Goal: Task Accomplishment & Management: Manage account settings

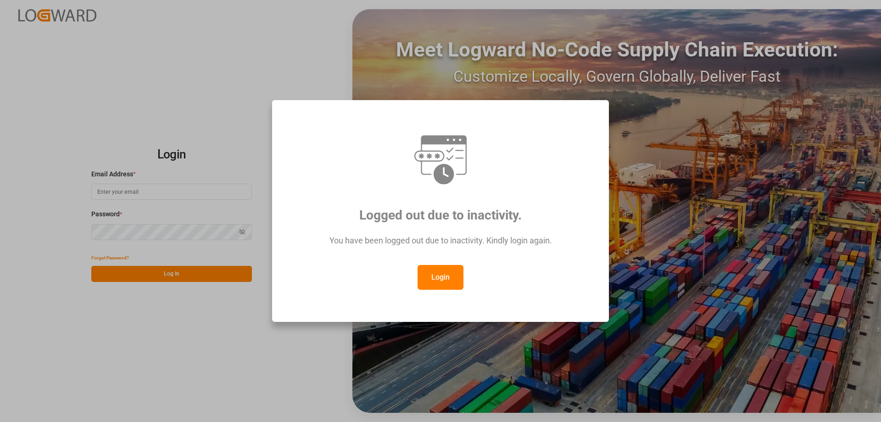
click at [442, 273] on button "Login" at bounding box center [440, 277] width 46 height 25
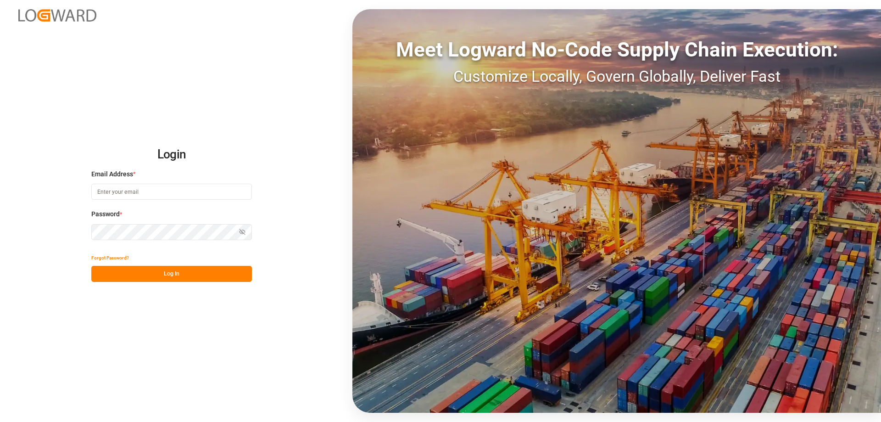
click at [154, 192] on input at bounding box center [171, 192] width 161 height 16
click at [128, 192] on input at bounding box center [171, 192] width 161 height 16
type input "[DOMAIN_NAME][EMAIL_ADDRESS][DOMAIN_NAME]"
click at [246, 235] on button "Show password" at bounding box center [242, 232] width 19 height 16
click at [215, 271] on button "Log In" at bounding box center [171, 274] width 161 height 16
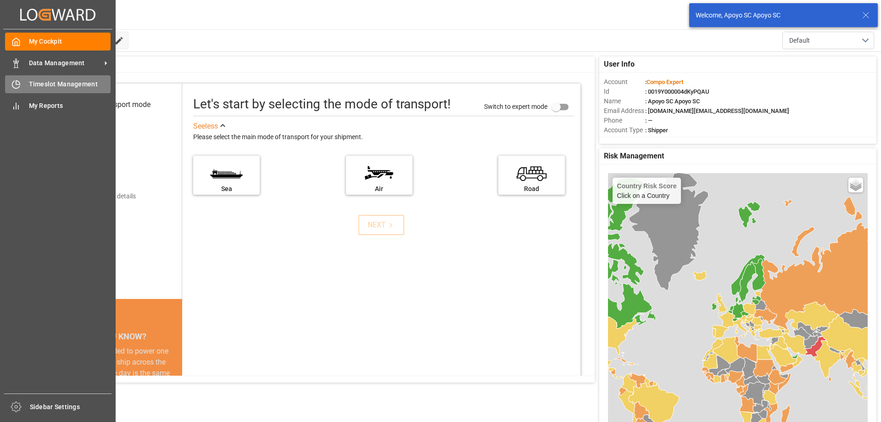
click at [25, 87] on div "Timeslot Management Timeslot Management" at bounding box center [58, 84] width 106 height 18
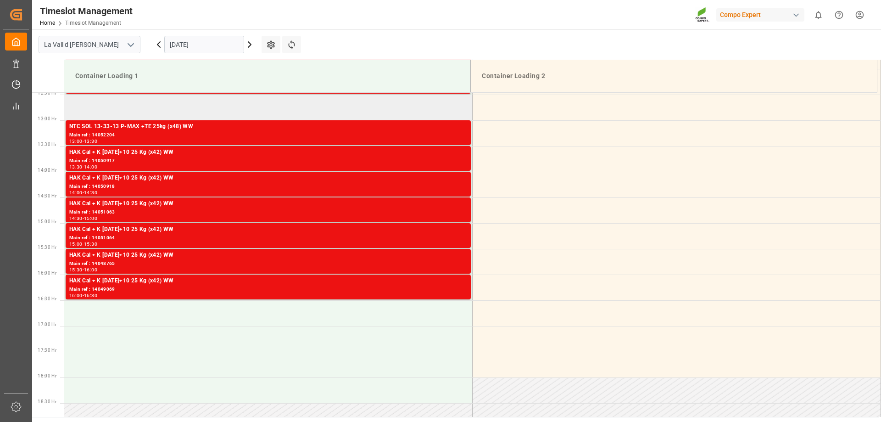
scroll to position [456, 0]
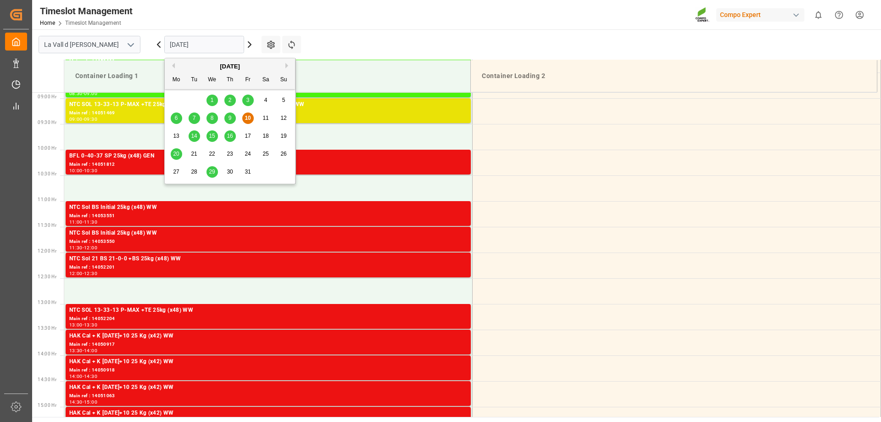
click at [184, 44] on input "[DATE]" at bounding box center [204, 44] width 80 height 17
click at [214, 136] on span "15" at bounding box center [212, 136] width 6 height 6
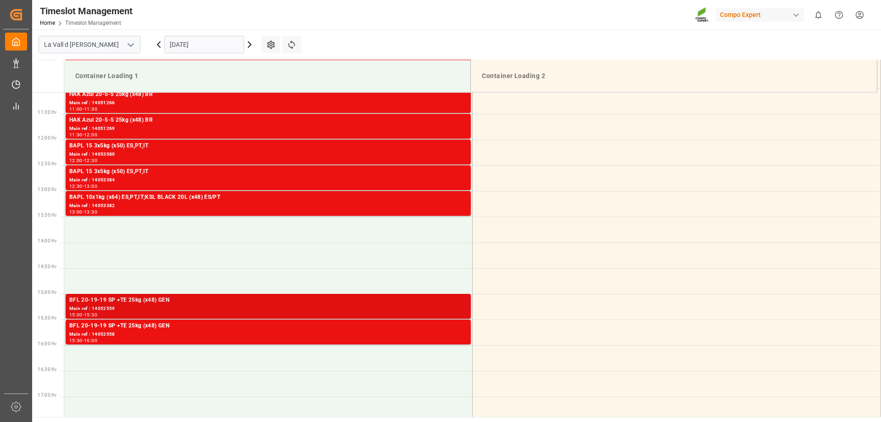
scroll to position [548, 0]
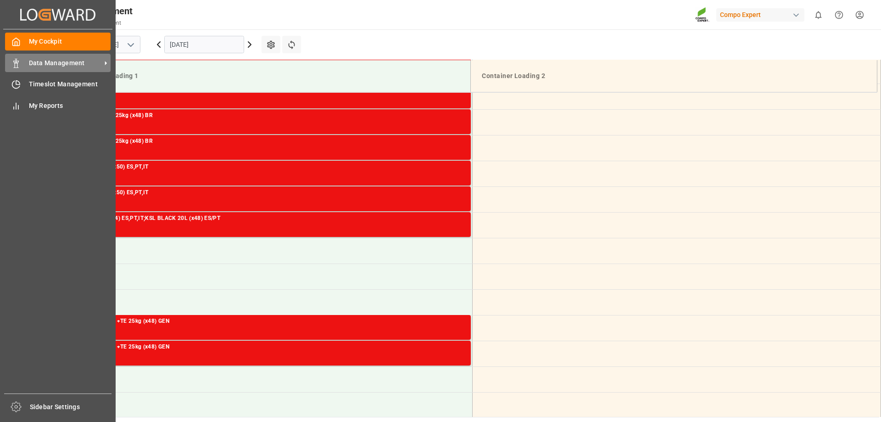
click at [34, 59] on span "Data Management" at bounding box center [65, 63] width 72 height 10
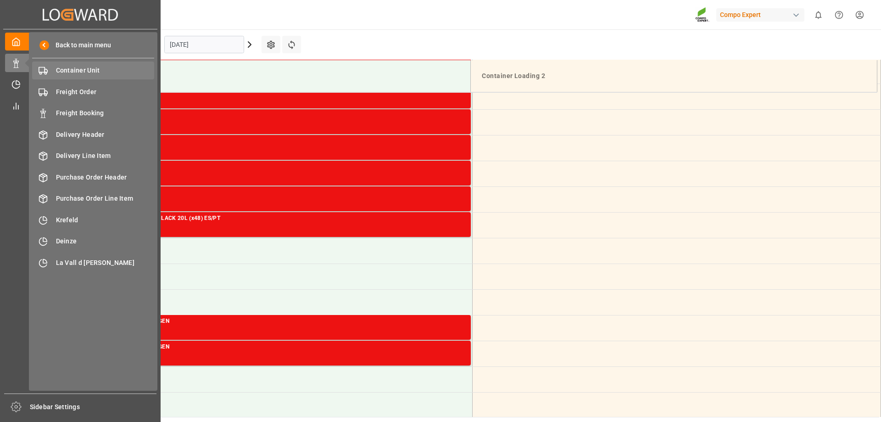
click at [74, 67] on span "Container Unit" at bounding box center [105, 71] width 99 height 10
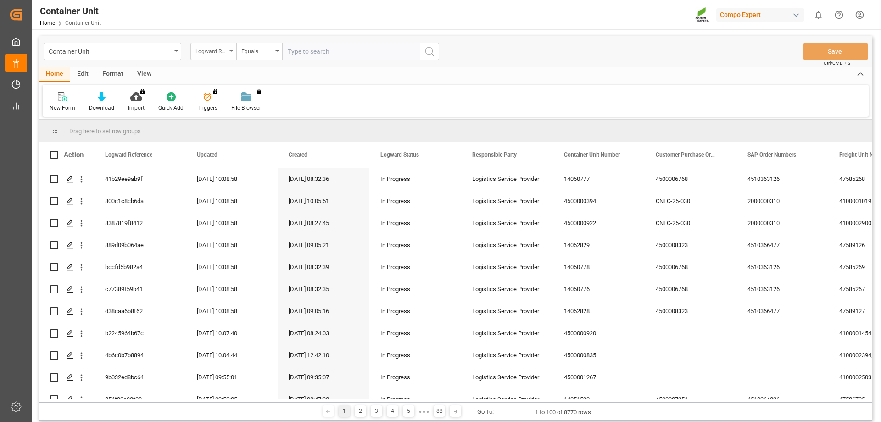
click at [213, 49] on div "Logward Reference" at bounding box center [210, 50] width 31 height 11
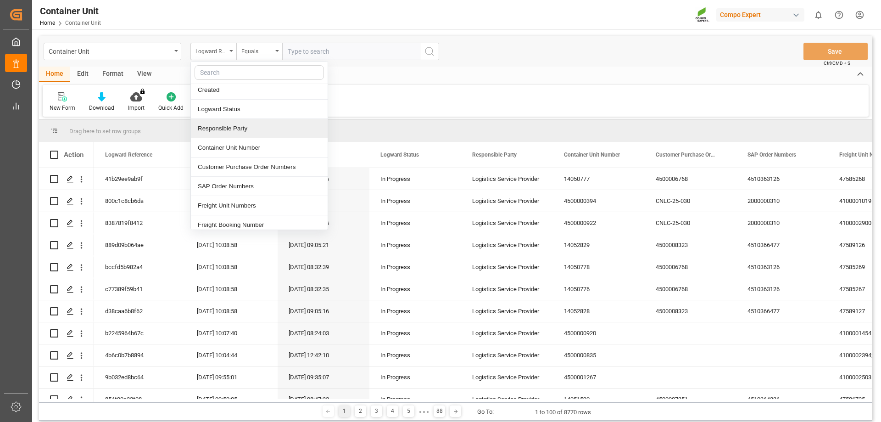
scroll to position [92, 0]
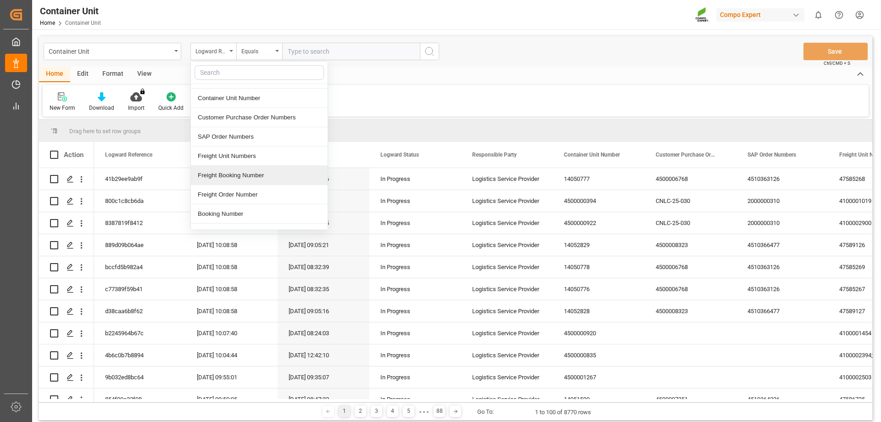
click at [261, 175] on div "Freight Booking Number" at bounding box center [259, 175] width 137 height 19
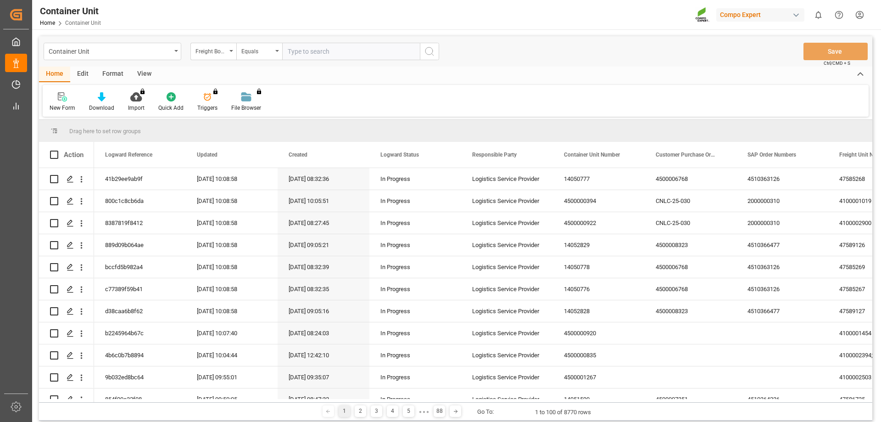
click at [304, 57] on input "text" at bounding box center [351, 51] width 138 height 17
type input "14053209"
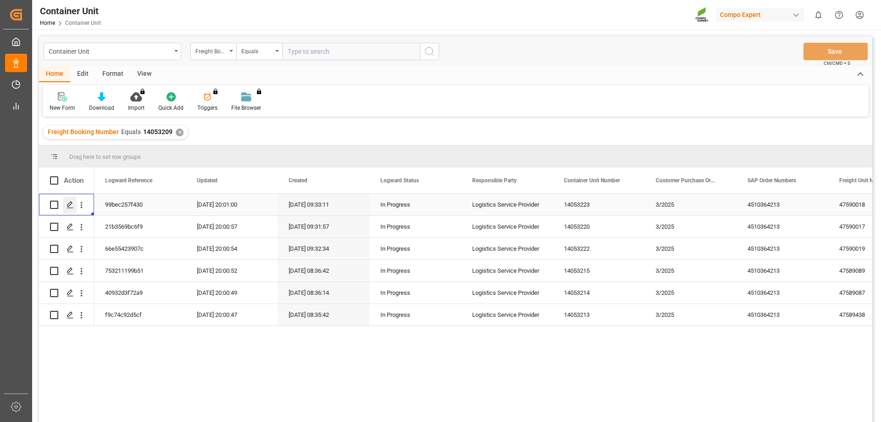
click at [67, 210] on div "Press SPACE to select this row." at bounding box center [70, 204] width 14 height 17
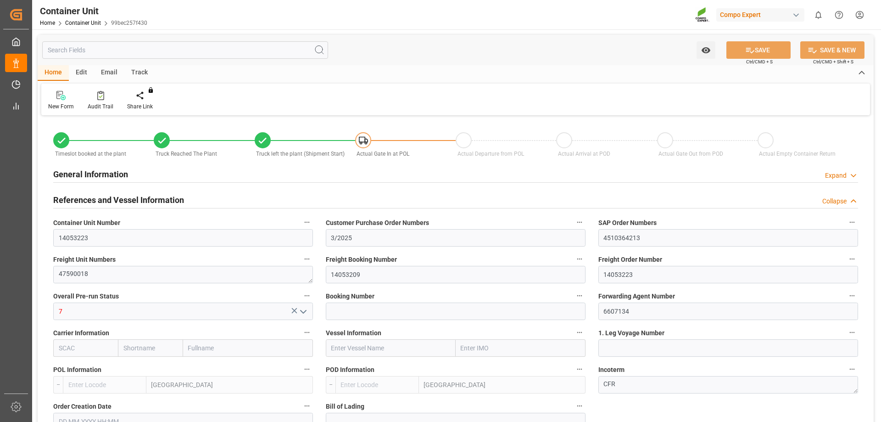
type input "ESVLC"
type input "MACAS"
type input "0"
type input "98"
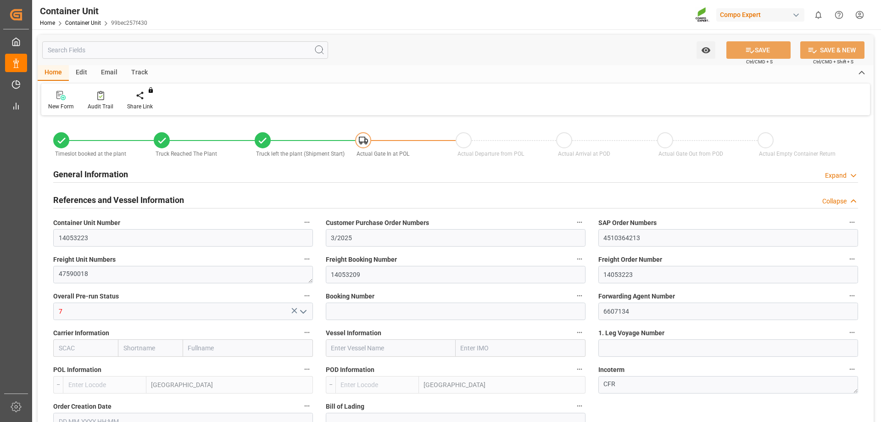
type input "10752"
type input "[DATE] 09:33"
type input "[DATE] 12:06"
type input "[DATE] 12:32"
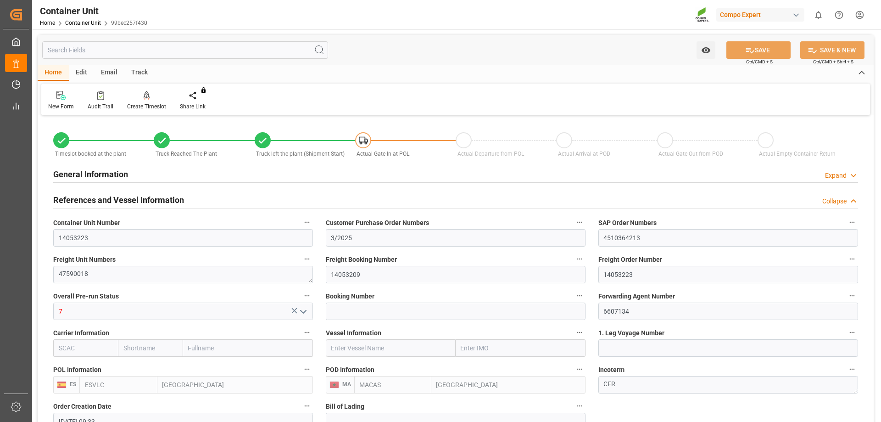
type input "[DATE] 12:32"
type input "[DATE]"
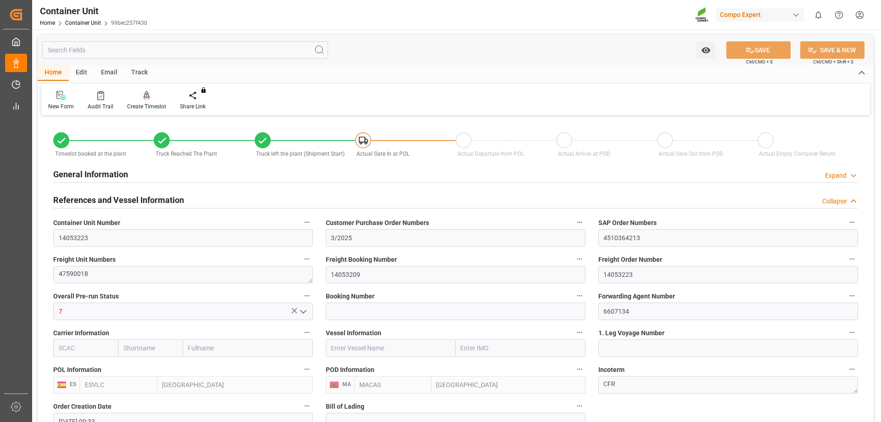
click at [152, 103] on div "Create Timeslot" at bounding box center [146, 106] width 39 height 8
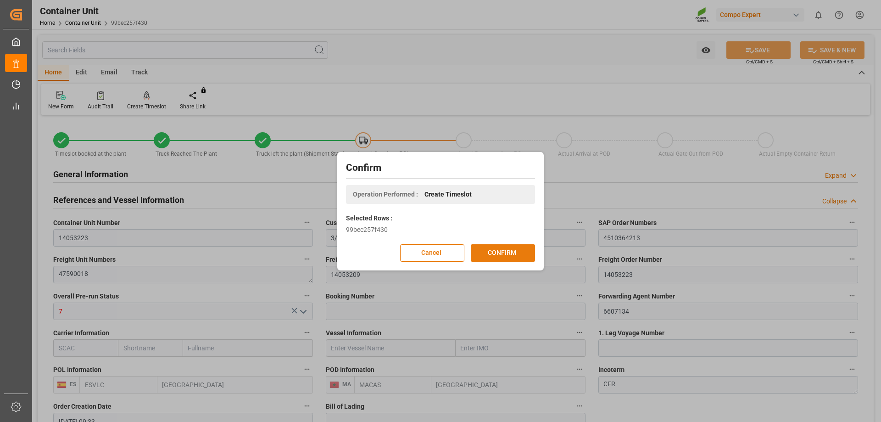
click at [507, 250] on button "CONFIRM" at bounding box center [503, 252] width 64 height 17
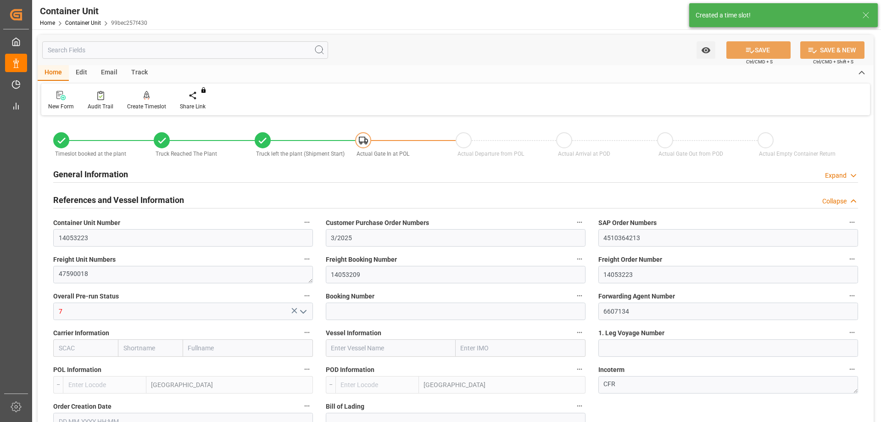
type input "ESVLC"
type input "MACAS"
type input "0"
type input "98"
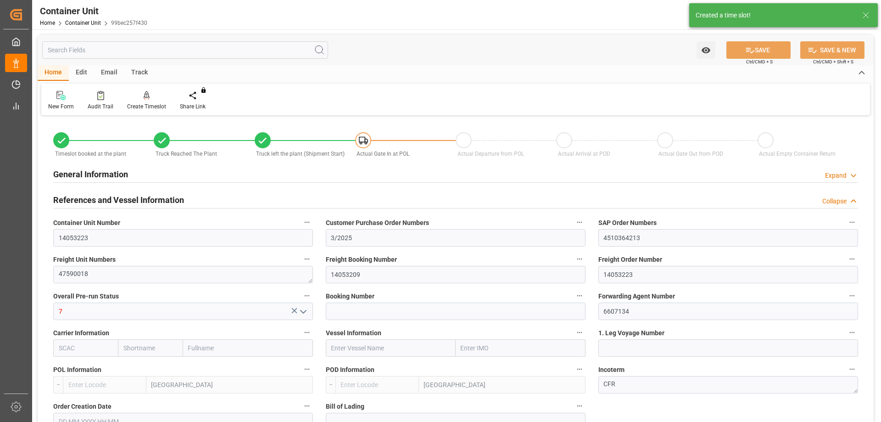
type input "10752"
type input "[DATE] 09:33"
type input "[DATE] 12:06"
type input "[DATE] 12:32"
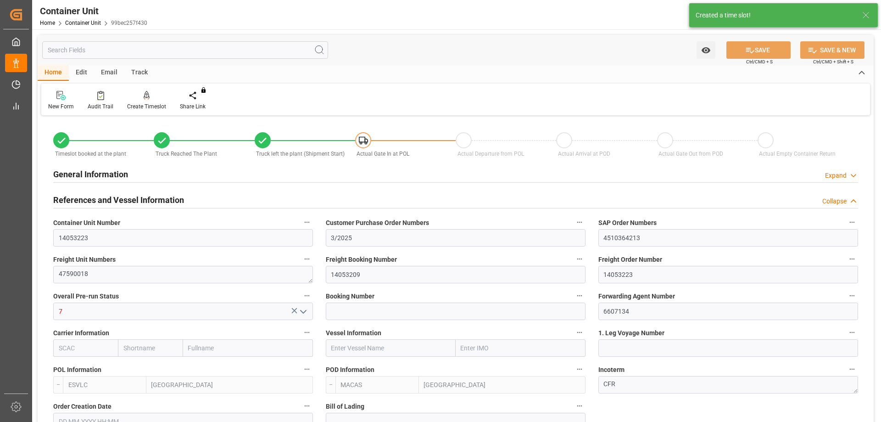
type input "[DATE] 12:32"
type input "[DATE]"
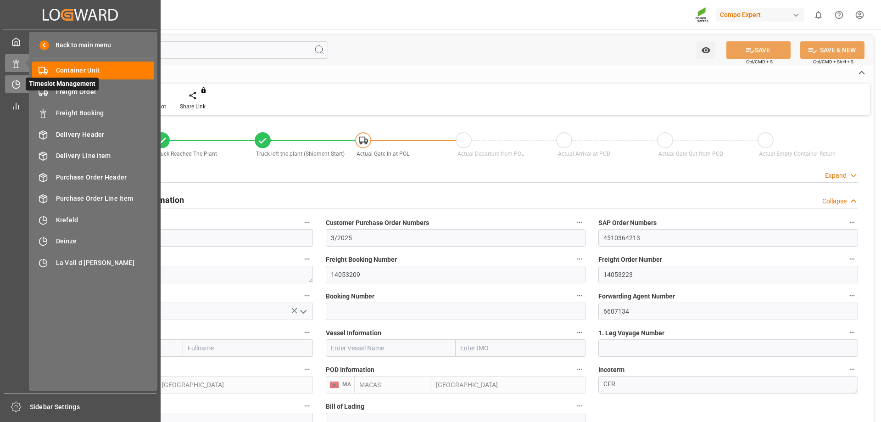
click at [17, 89] on icon at bounding box center [15, 84] width 9 height 9
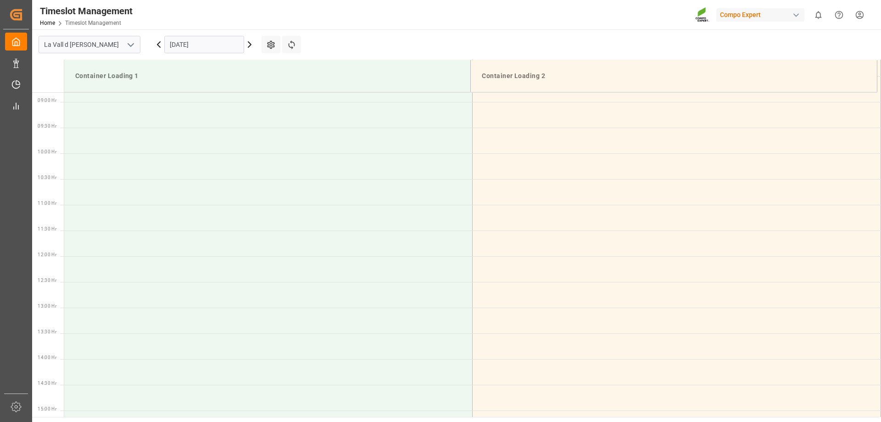
scroll to position [456, 0]
click at [183, 40] on input "[DATE]" at bounding box center [204, 44] width 80 height 17
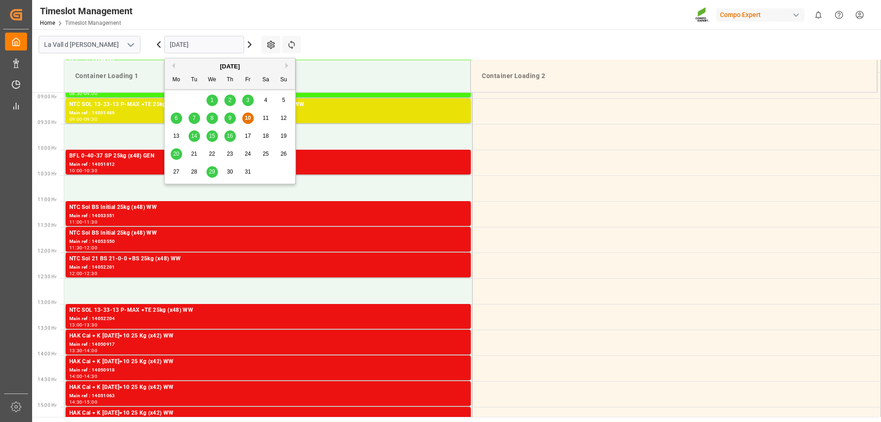
click at [213, 135] on span "15" at bounding box center [212, 136] width 6 height 6
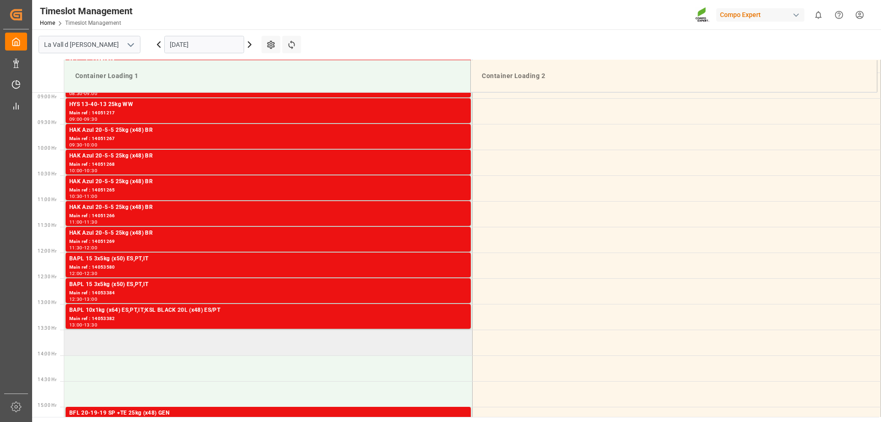
click at [97, 341] on td at bounding box center [268, 342] width 408 height 26
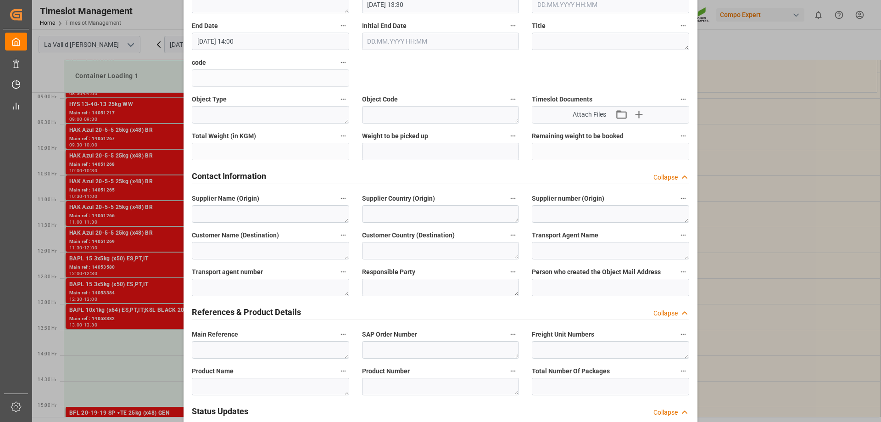
scroll to position [184, 0]
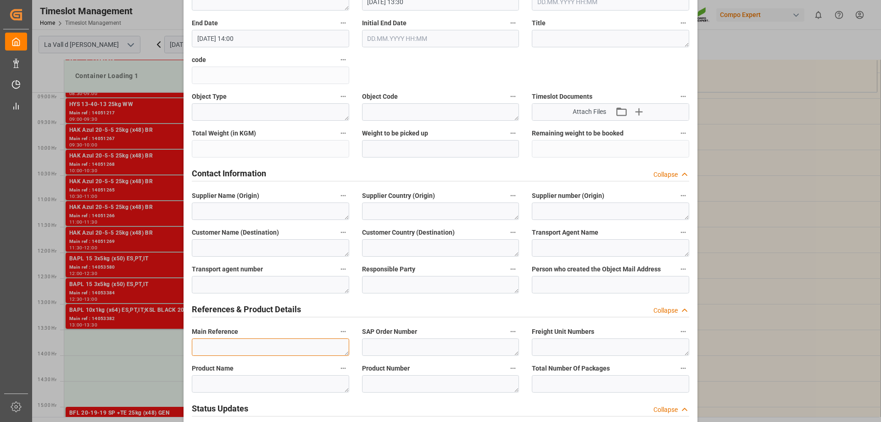
click at [225, 344] on textarea at bounding box center [270, 346] width 157 height 17
drag, startPoint x: 294, startPoint y: 344, endPoint x: 171, endPoint y: 360, distance: 124.0
click at [171, 360] on div "Create Appointment Transport object created Truck registers at the warehouse Lo…" at bounding box center [440, 211] width 881 height 422
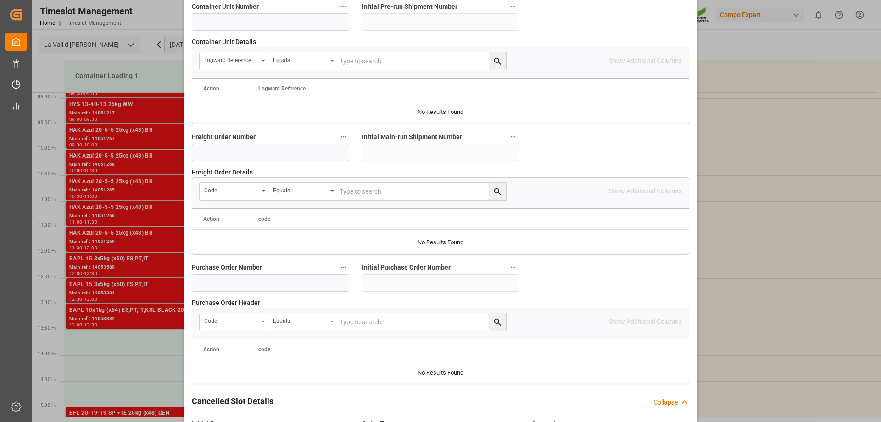
scroll to position [851, 0]
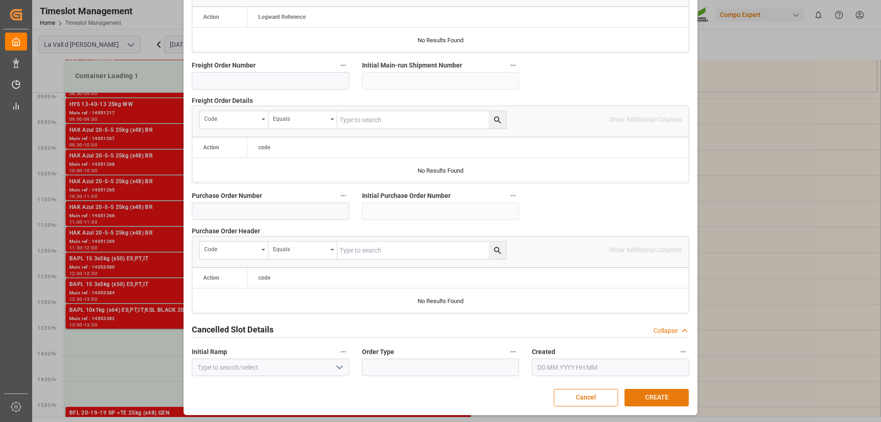
type textarea "4510364213 PROMAGRI IMO"
click at [654, 398] on button "CREATE" at bounding box center [656, 397] width 64 height 17
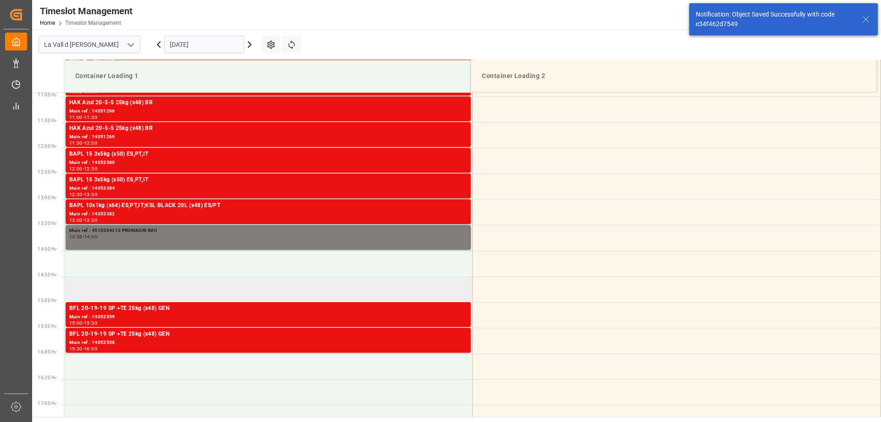
scroll to position [579, 0]
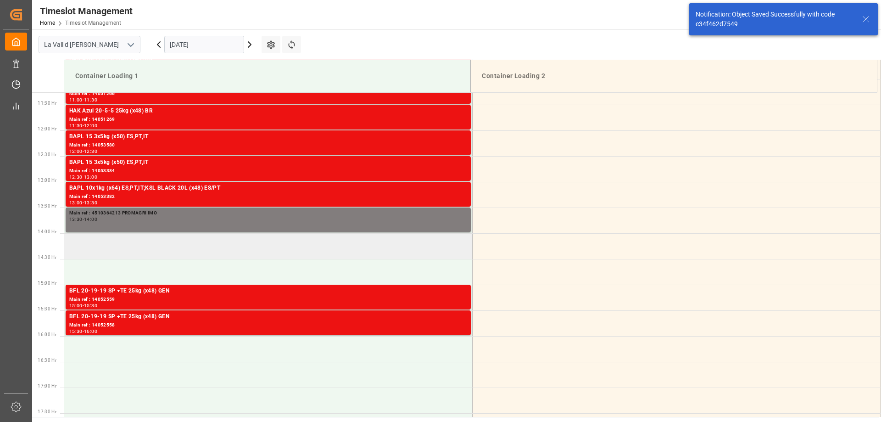
click at [98, 247] on td at bounding box center [268, 246] width 408 height 26
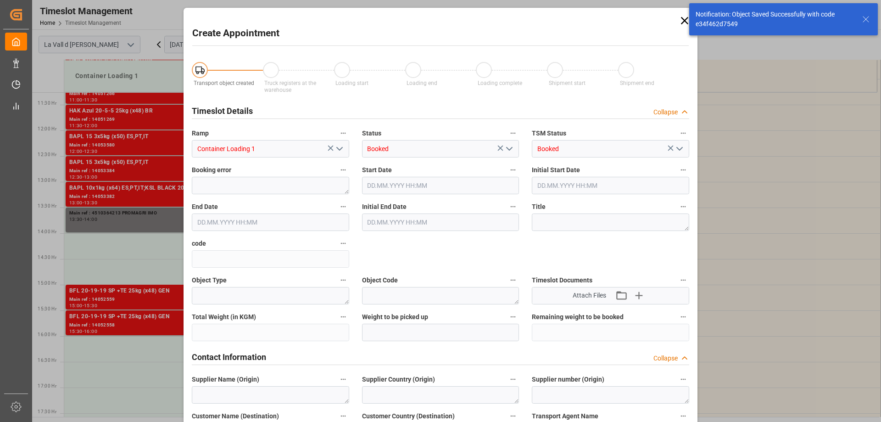
type input "[DATE] 14:00"
type input "[DATE] 14:30"
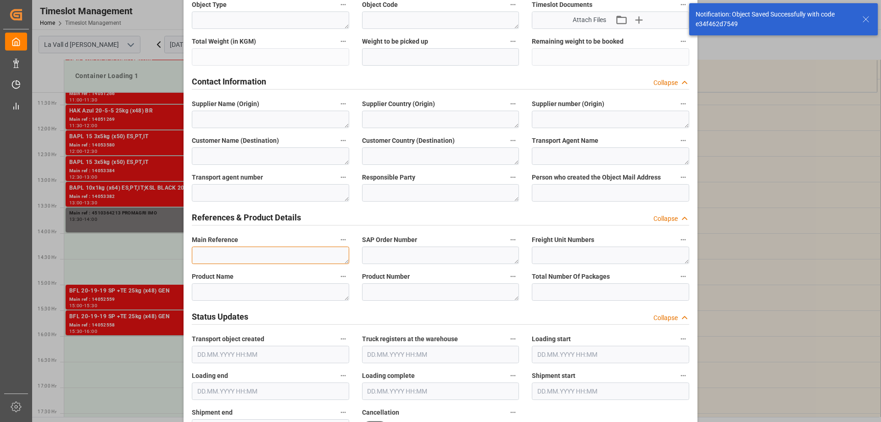
click at [224, 259] on textarea at bounding box center [270, 254] width 157 height 17
paste textarea "4510364213 PROMAGRI IMO"
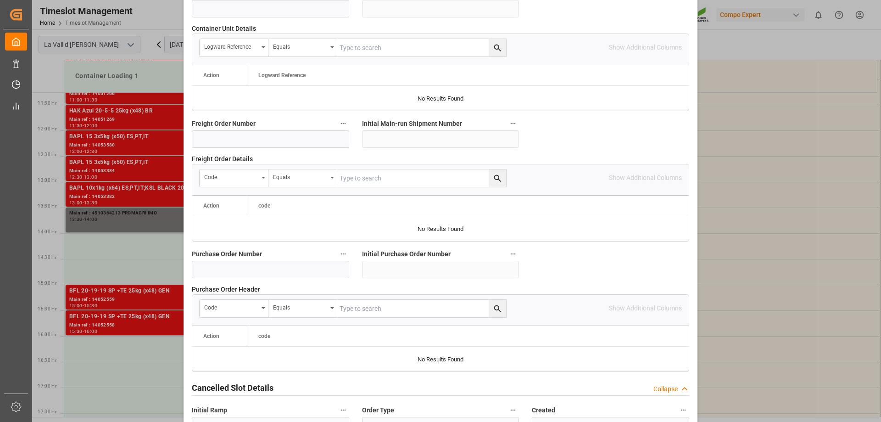
scroll to position [851, 0]
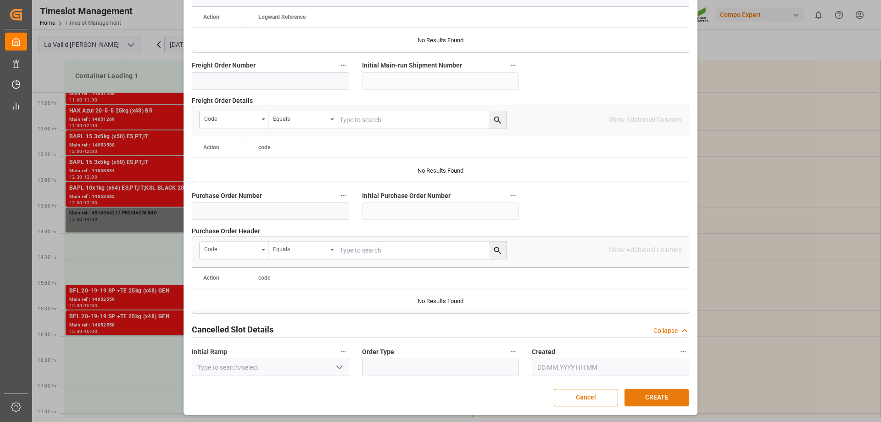
type textarea "4510364213 PROMAGRI IMO"
click at [659, 400] on button "CREATE" at bounding box center [656, 397] width 64 height 17
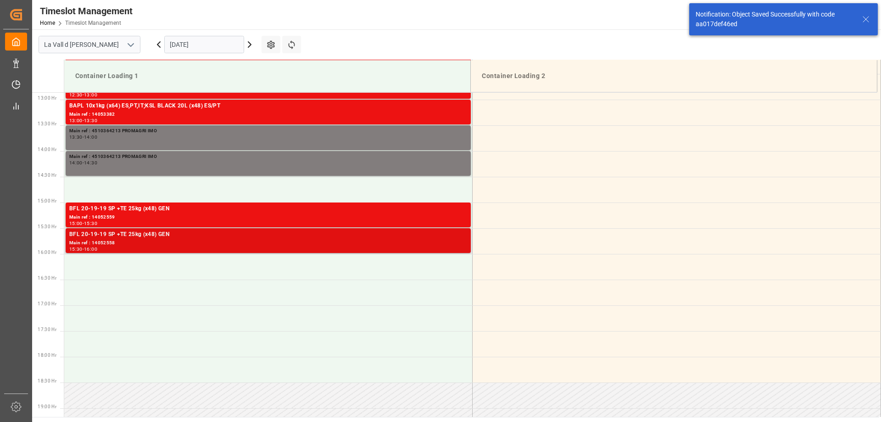
scroll to position [662, 0]
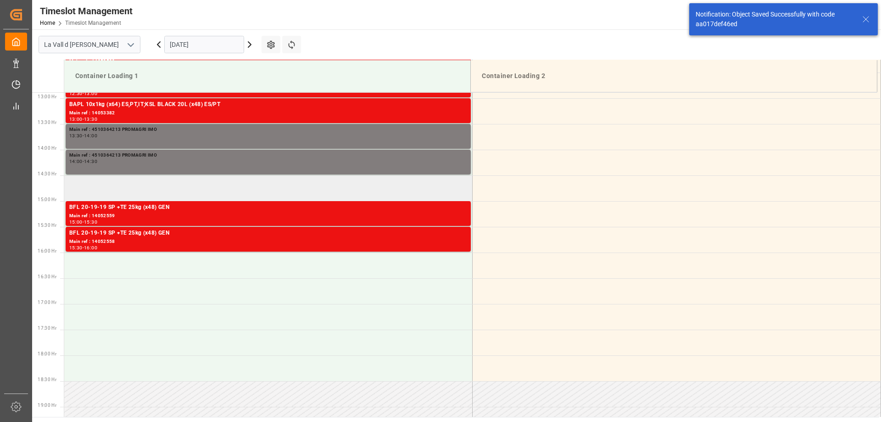
click at [107, 198] on td at bounding box center [268, 188] width 408 height 26
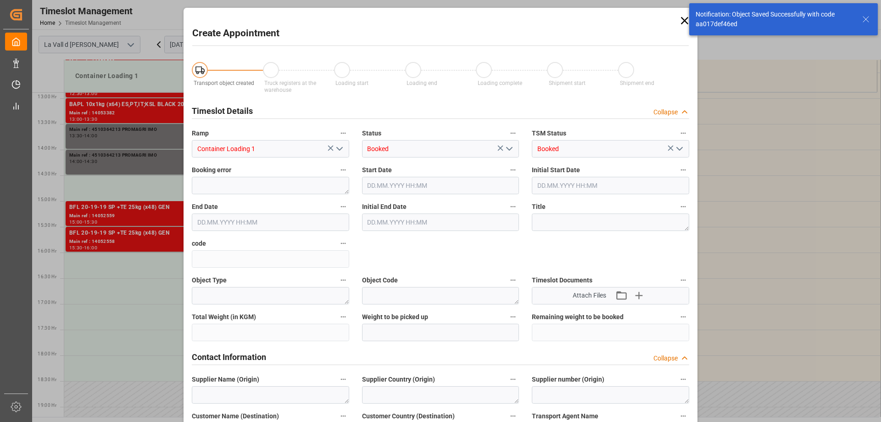
type input "[DATE] 14:30"
type input "[DATE] 15:00"
click at [119, 190] on div "Create Appointment Transport object created Truck registers at the warehouse Lo…" at bounding box center [440, 211] width 881 height 422
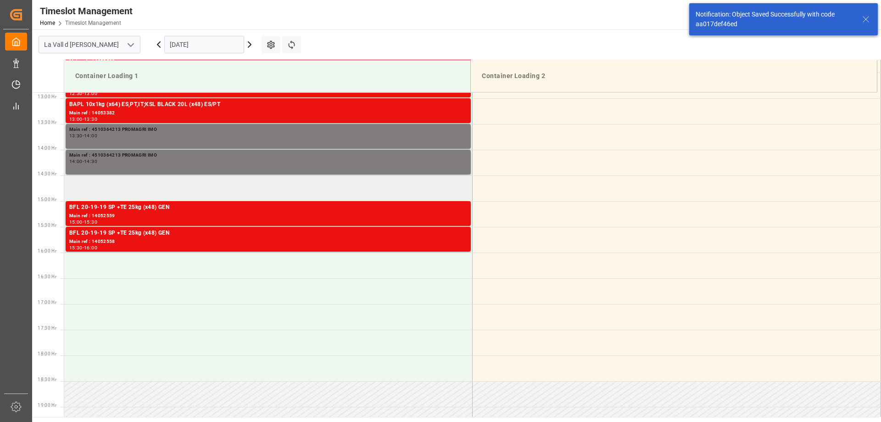
click at [170, 193] on td at bounding box center [268, 188] width 408 height 26
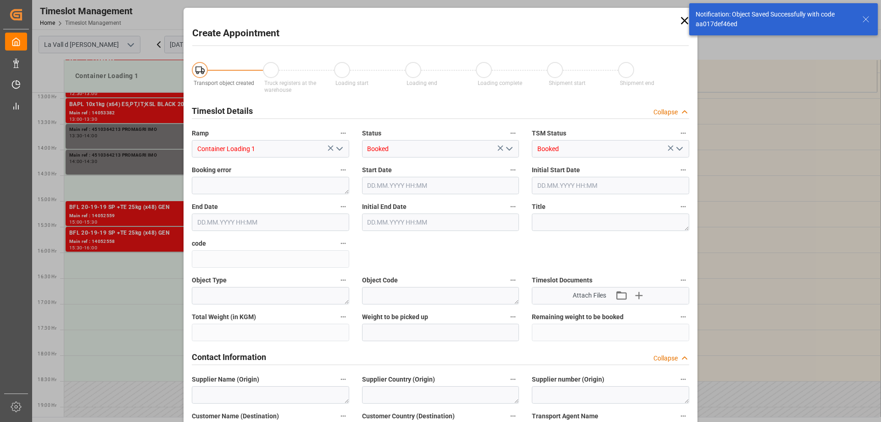
type input "[DATE] 14:30"
type input "[DATE] 15:00"
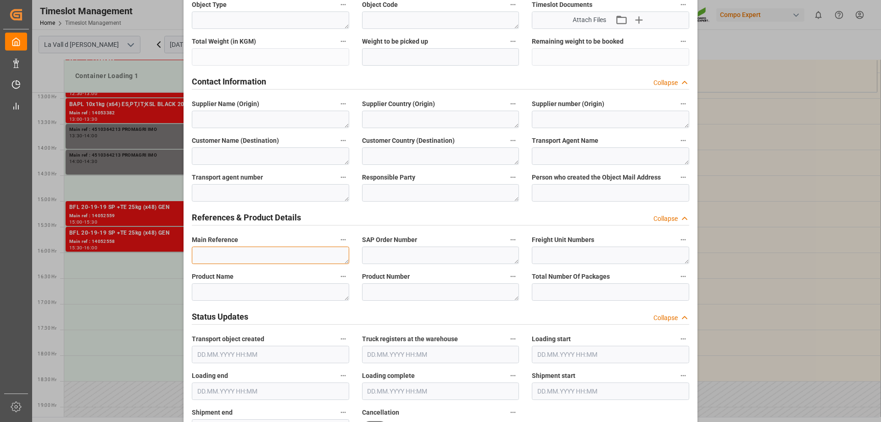
click at [225, 257] on textarea at bounding box center [270, 254] width 157 height 17
paste textarea "4510364213 PROMAGRI IMO"
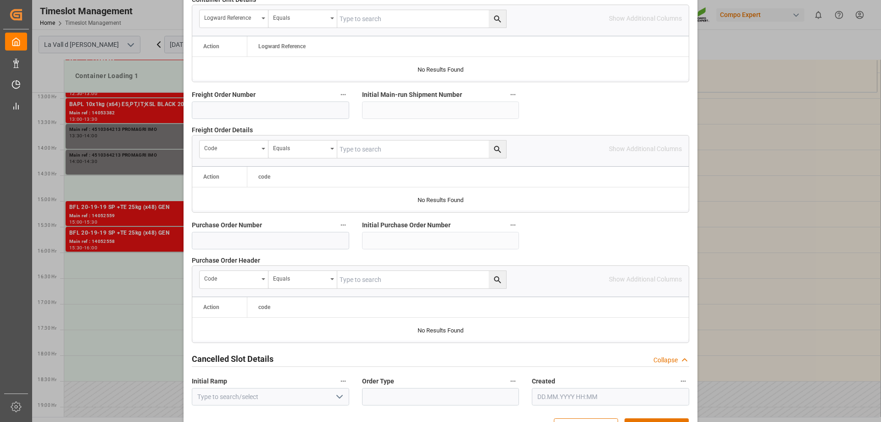
scroll to position [851, 0]
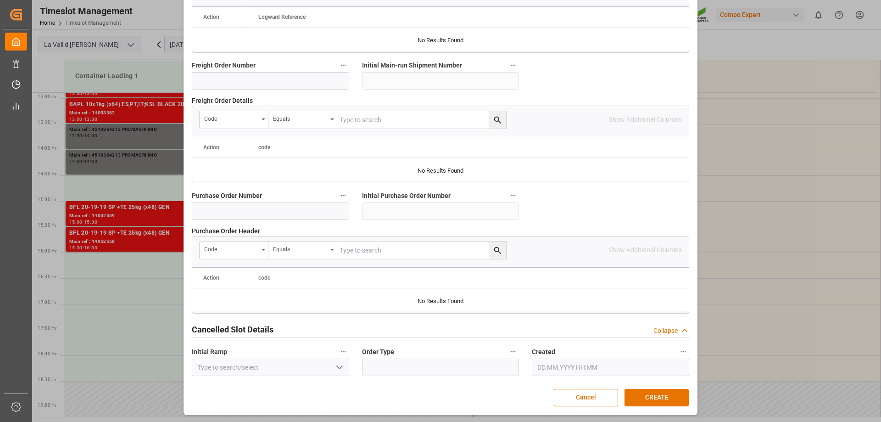
type textarea "4510364213 PROMAGRI IMO"
click at [651, 399] on button "CREATE" at bounding box center [656, 397] width 64 height 17
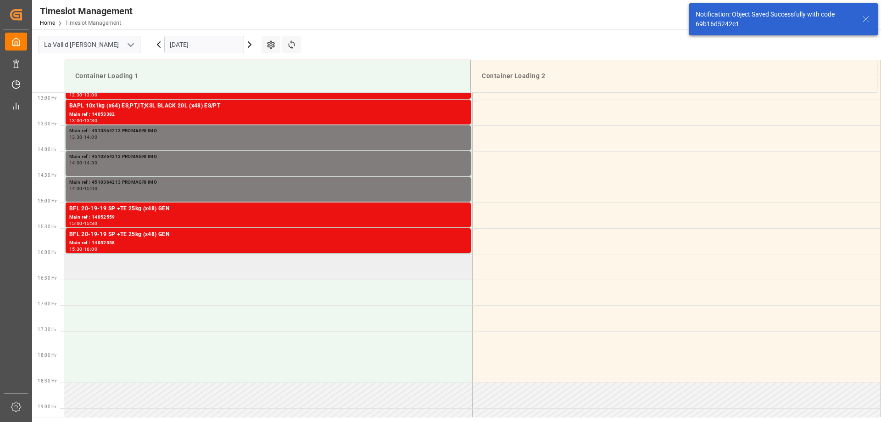
scroll to position [662, 0]
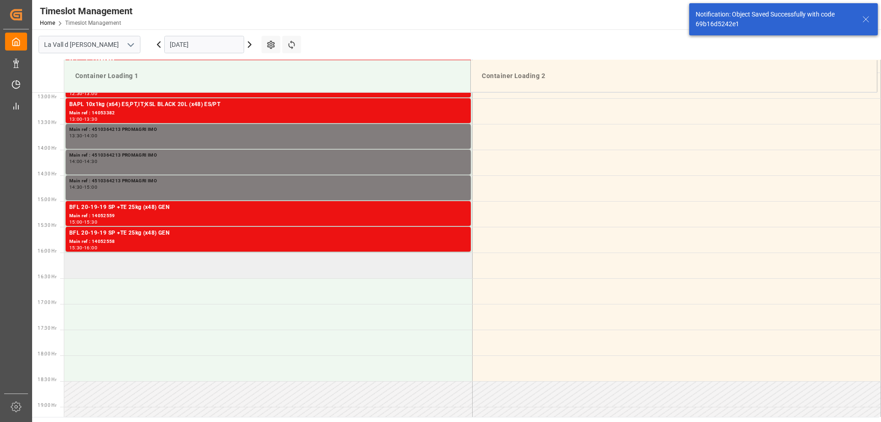
click at [104, 267] on td at bounding box center [268, 265] width 408 height 26
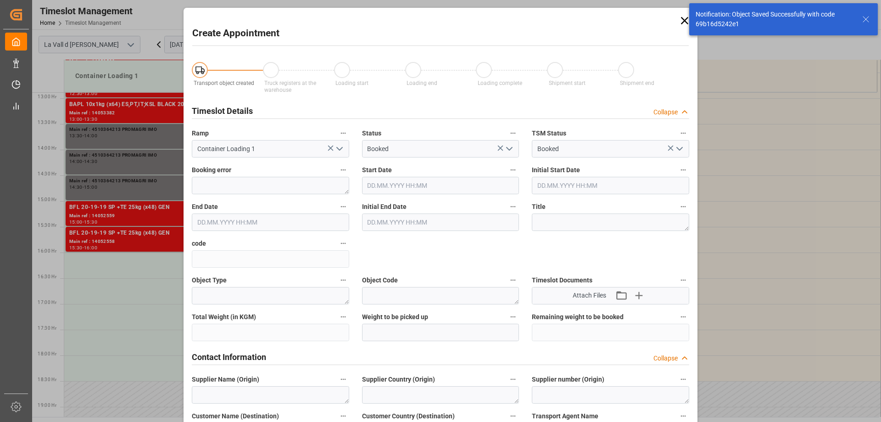
type input "[DATE] 16:00"
type input "[DATE] 16:30"
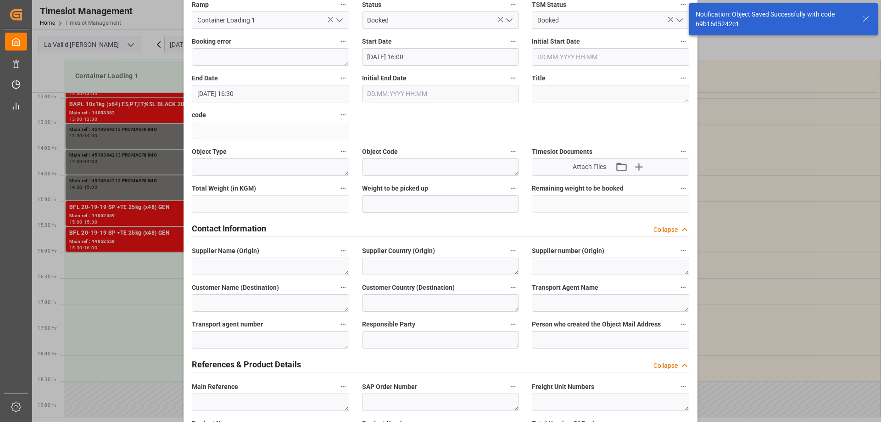
scroll to position [138, 0]
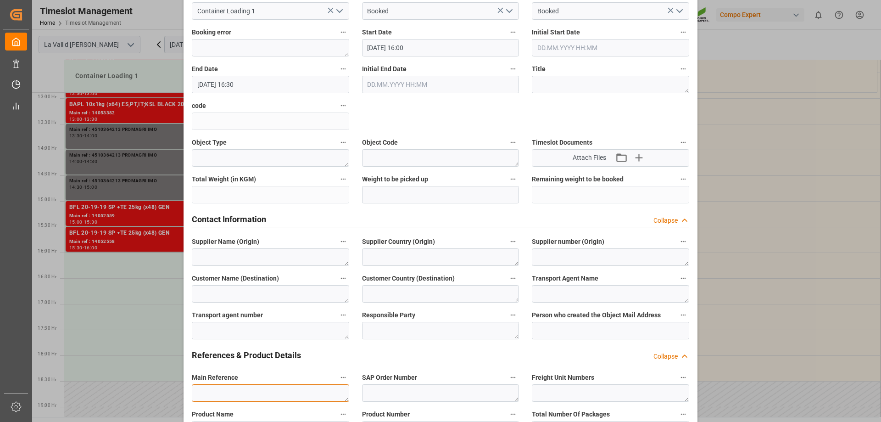
click at [245, 389] on textarea at bounding box center [270, 392] width 157 height 17
paste textarea "4510364213 PROMAGRI IMO"
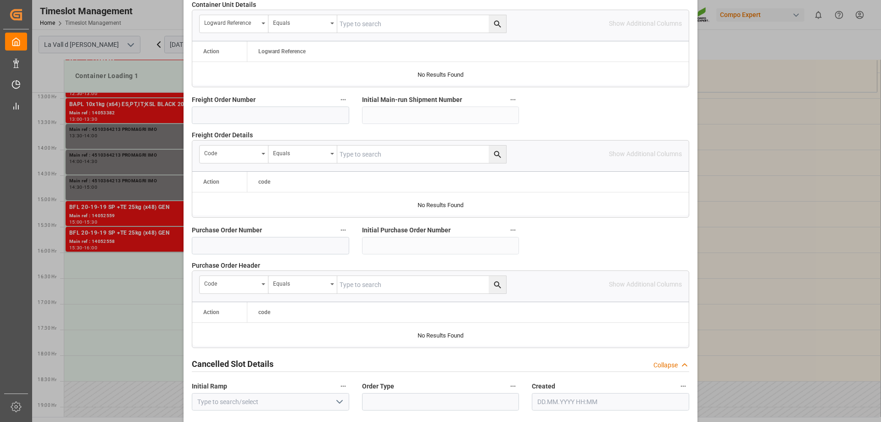
scroll to position [851, 0]
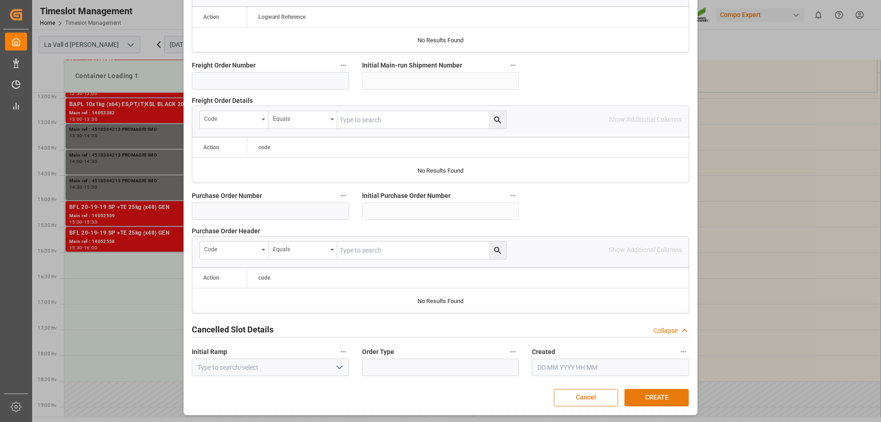
type textarea "4510364213 PROMAGRI IMO"
click at [655, 398] on button "CREATE" at bounding box center [656, 397] width 64 height 17
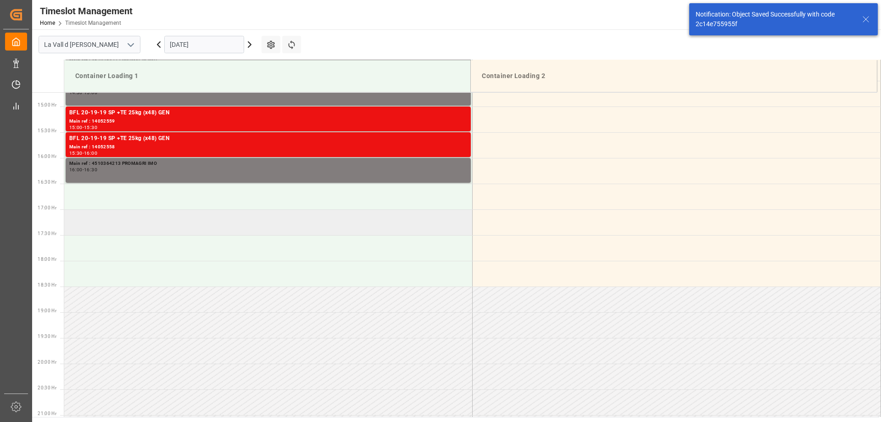
scroll to position [765, 0]
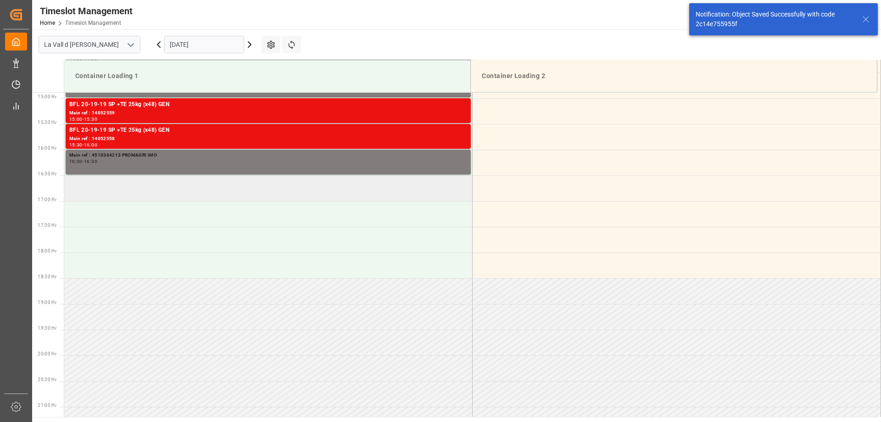
click at [115, 194] on td at bounding box center [268, 188] width 408 height 26
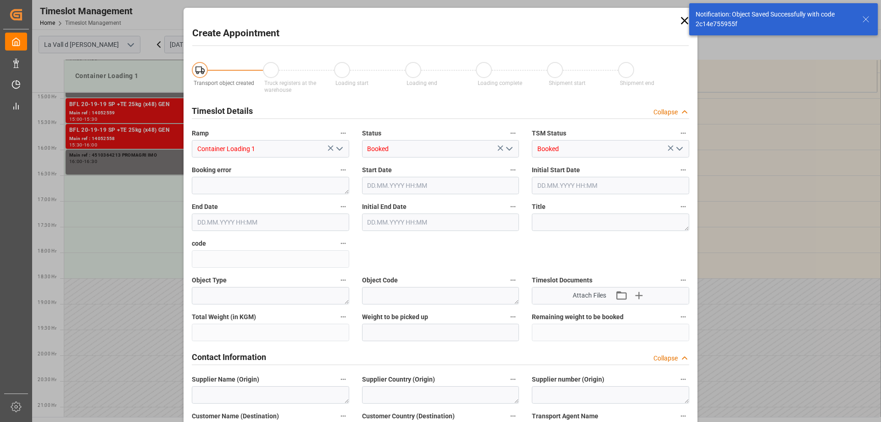
type input "[DATE] 16:30"
type input "[DATE] 17:00"
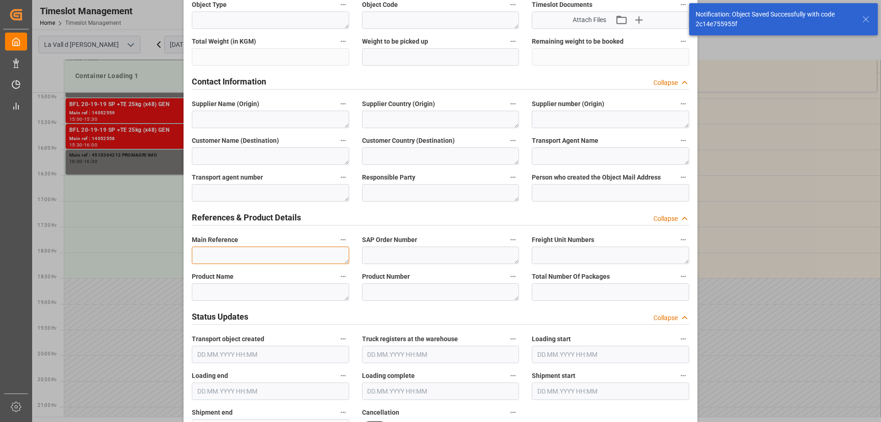
click at [211, 255] on textarea at bounding box center [270, 254] width 157 height 17
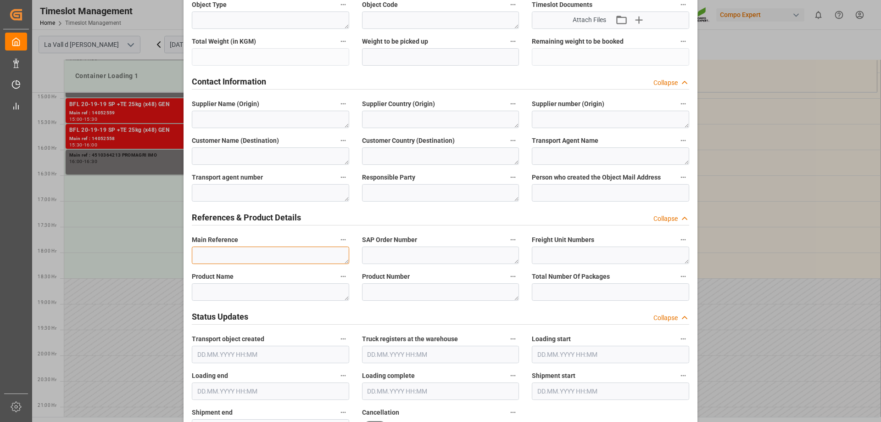
paste textarea "4510364213 PROMAGRI IMO"
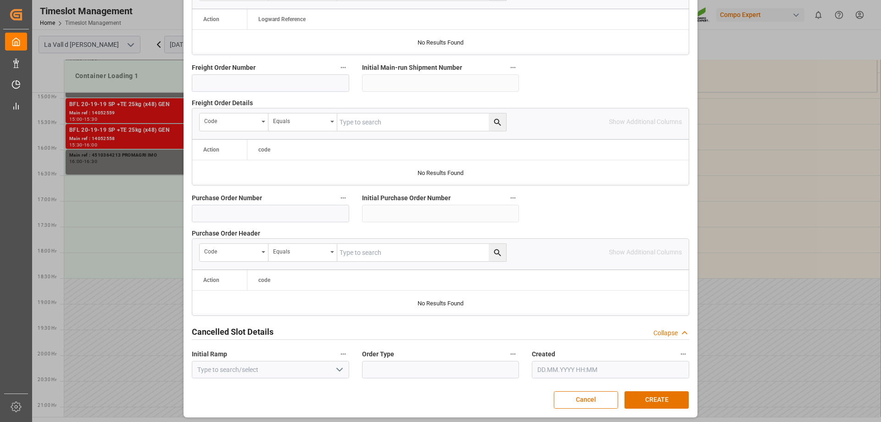
scroll to position [851, 0]
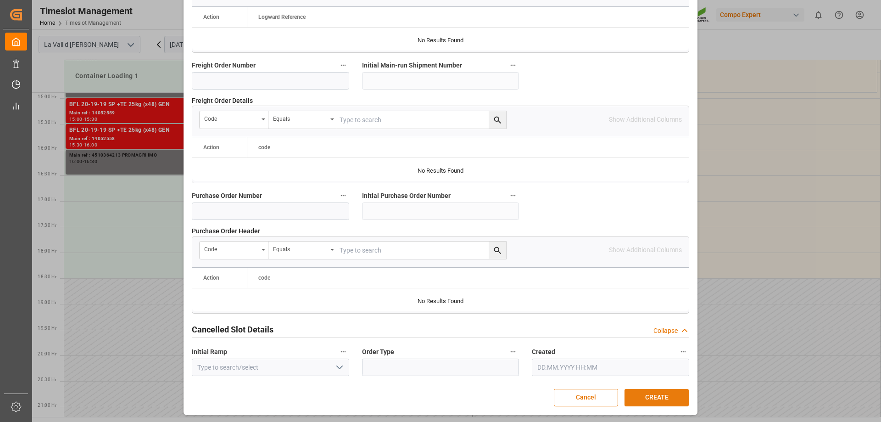
type textarea "4510364213 PROMAGRI IMO"
click at [649, 397] on button "CREATE" at bounding box center [656, 397] width 64 height 17
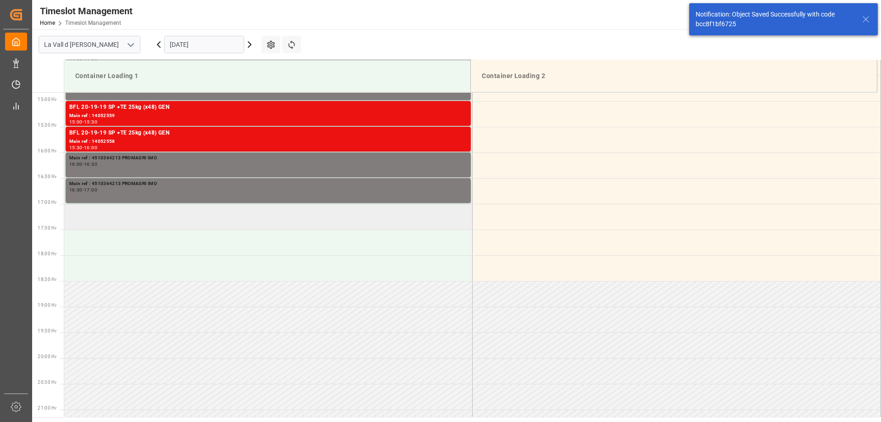
scroll to position [765, 0]
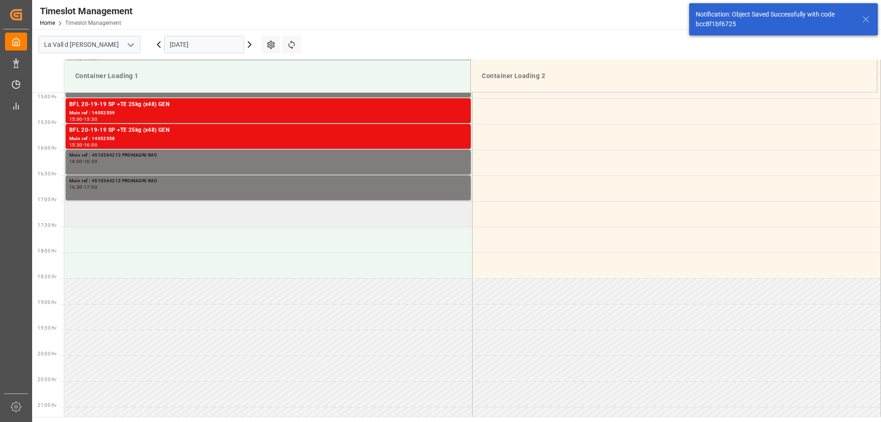
click at [139, 220] on td at bounding box center [268, 214] width 408 height 26
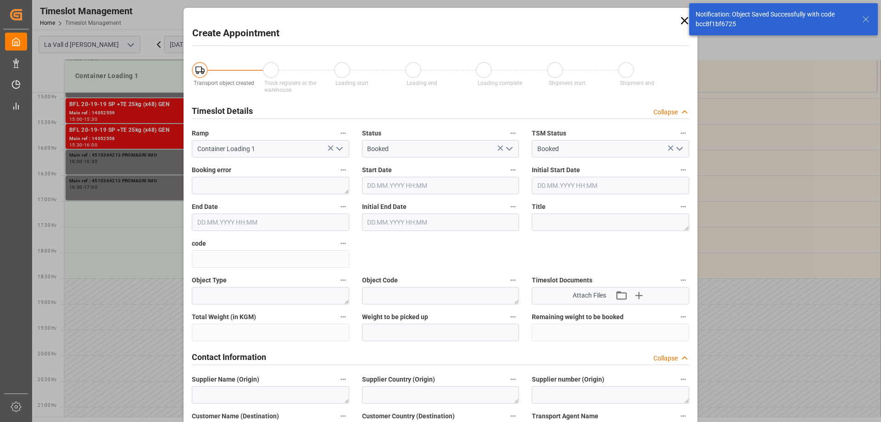
type input "[DATE] 17:00"
type input "[DATE] 17:30"
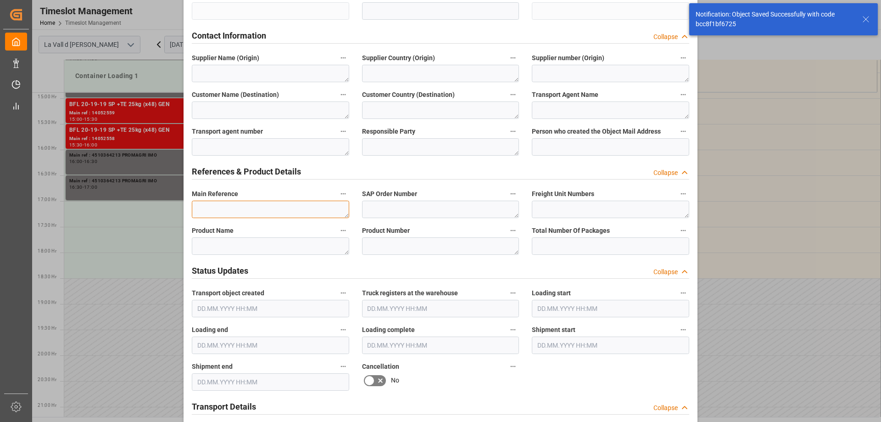
click at [232, 210] on textarea at bounding box center [270, 208] width 157 height 17
paste textarea "4510364213 PROMAGRI IMO"
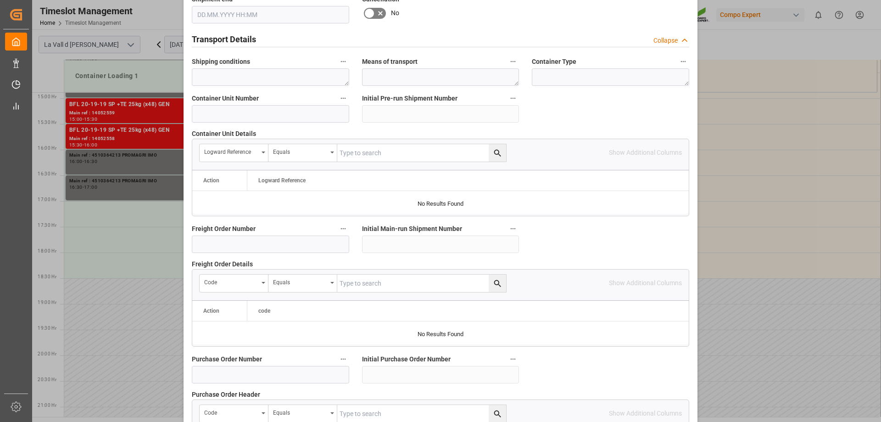
scroll to position [851, 0]
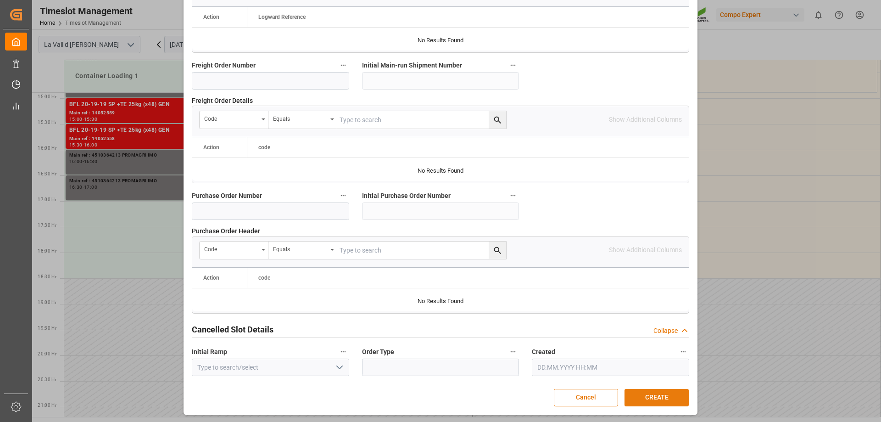
type textarea "4510364213 PROMAGRI IMO"
drag, startPoint x: 663, startPoint y: 396, endPoint x: 354, endPoint y: 318, distance: 318.9
click at [662, 396] on button "CREATE" at bounding box center [656, 397] width 64 height 17
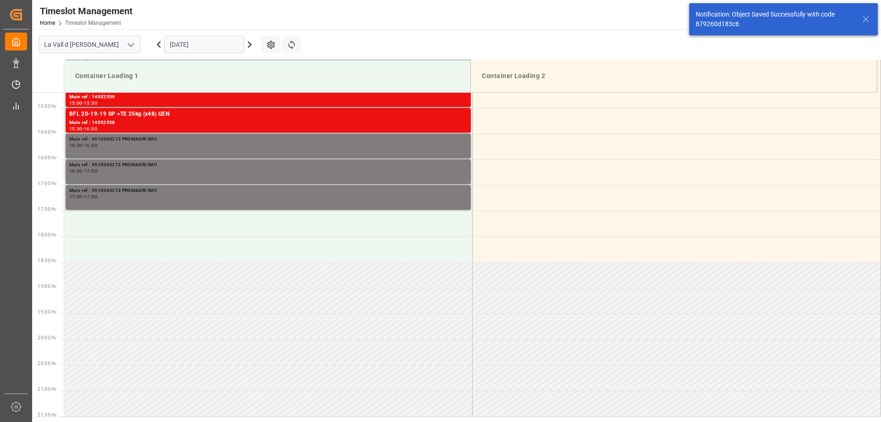
scroll to position [816, 0]
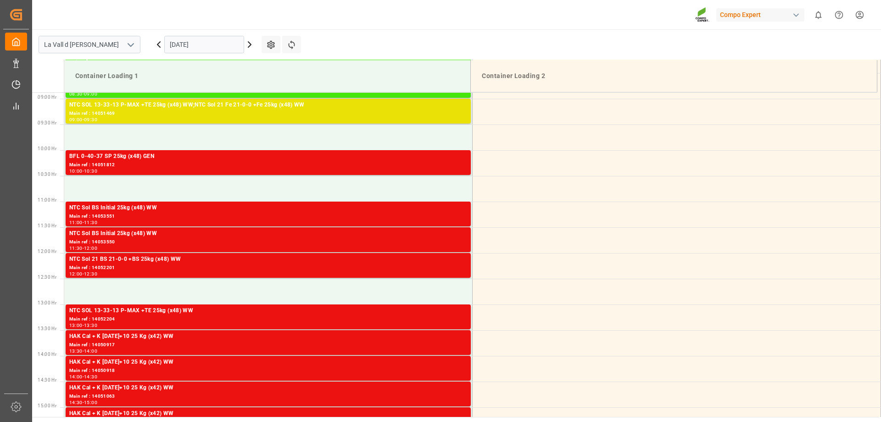
scroll to position [456, 0]
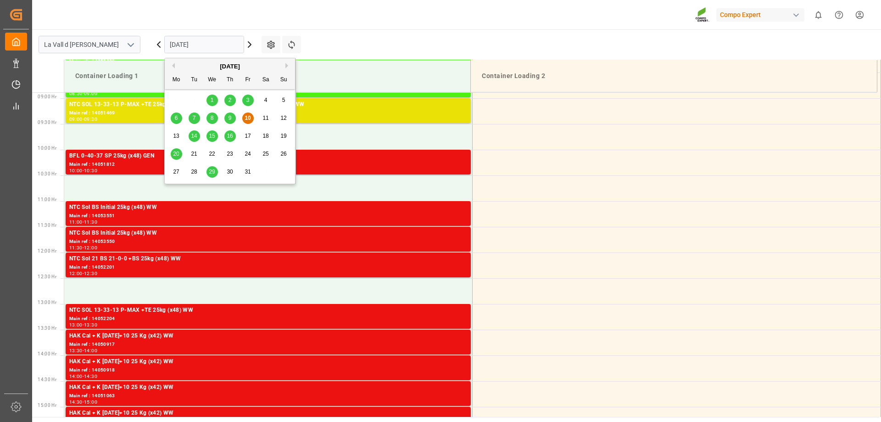
click at [184, 51] on input "[DATE]" at bounding box center [204, 44] width 80 height 17
click at [216, 133] on div "15" at bounding box center [211, 136] width 11 height 11
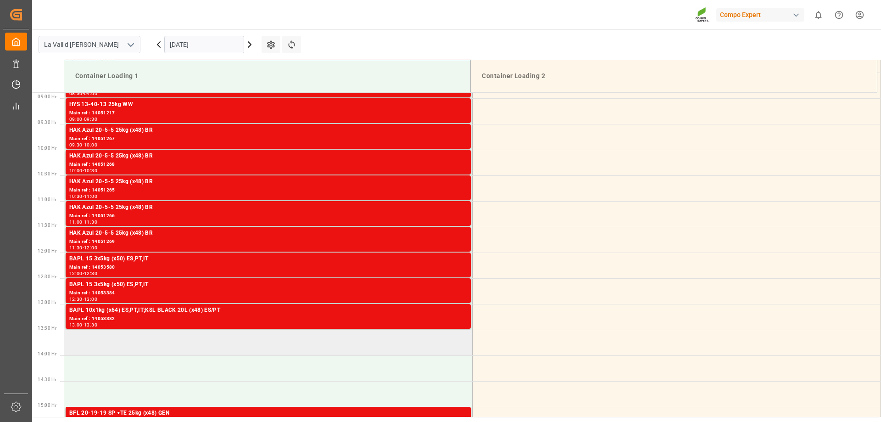
click at [89, 334] on td at bounding box center [268, 342] width 408 height 26
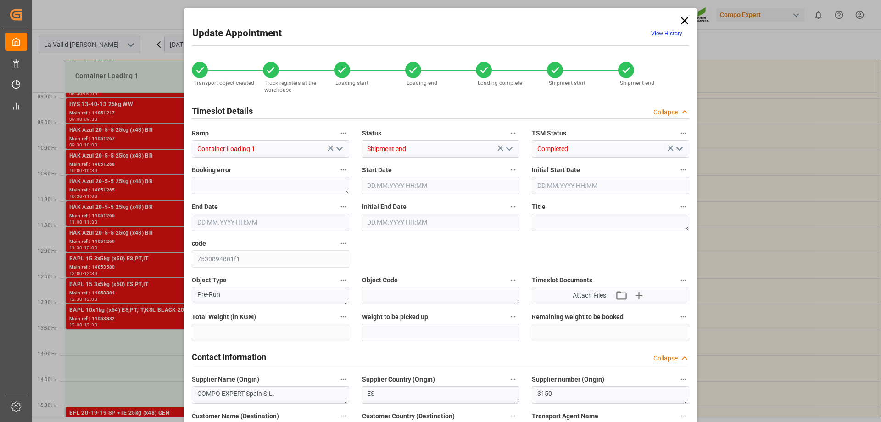
type input "10752"
type input "98"
type input "[DATE] 13:30"
type input "[DATE] 14:00"
type input "[DATE] 09:33"
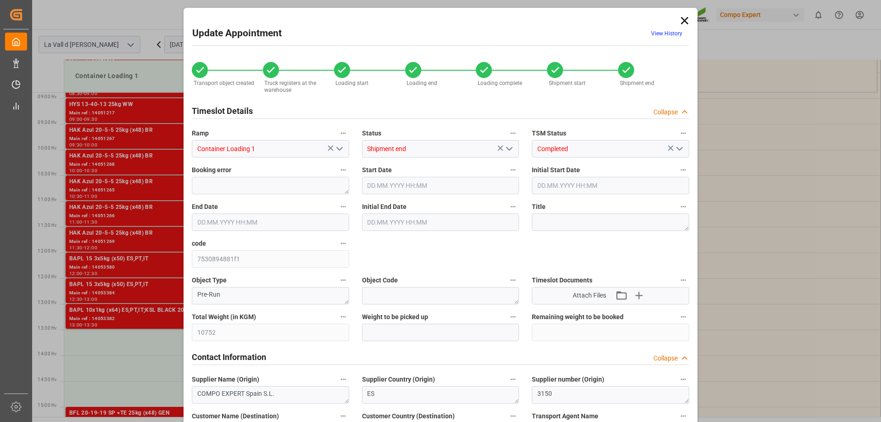
type input "[DATE] 12:06"
type input "[DATE] 12:32"
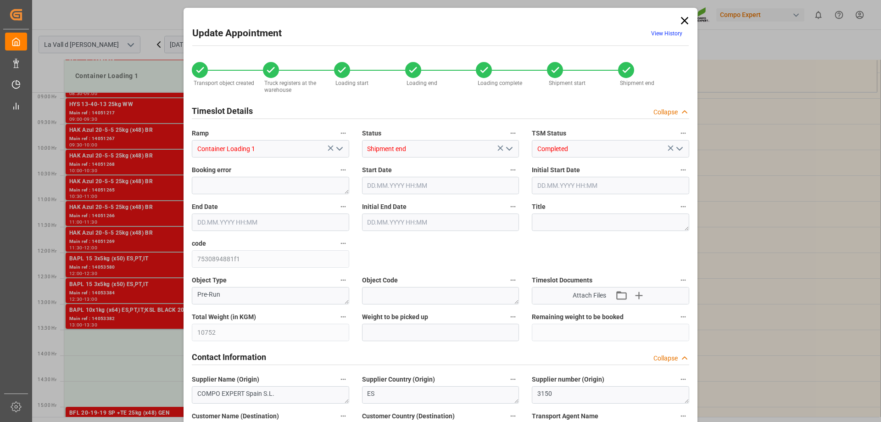
type input "[DATE] 12:32"
type input "10.10.2025 08:10"
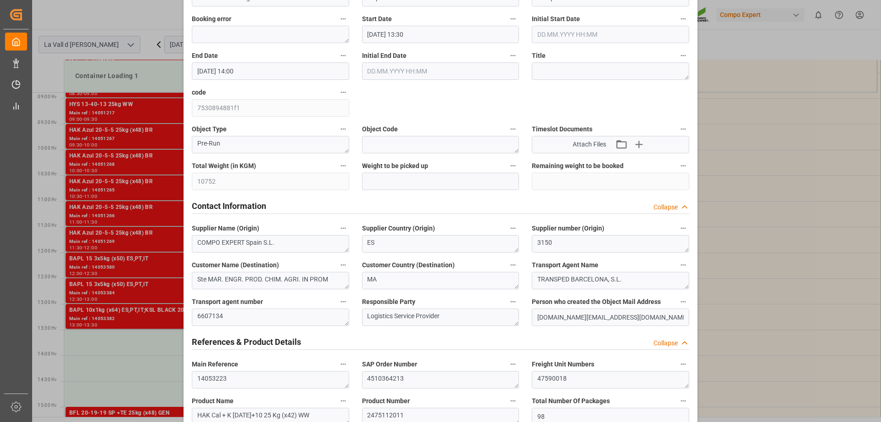
scroll to position [184, 0]
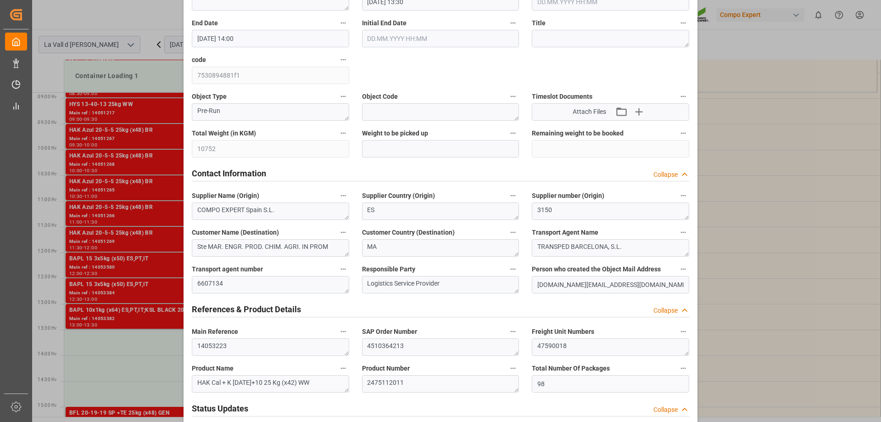
click at [185, 155] on div "Total Weight (in KGM) 10752" at bounding box center [270, 142] width 170 height 37
click at [451, 151] on input "text" at bounding box center [440, 148] width 157 height 17
paste input "10752"
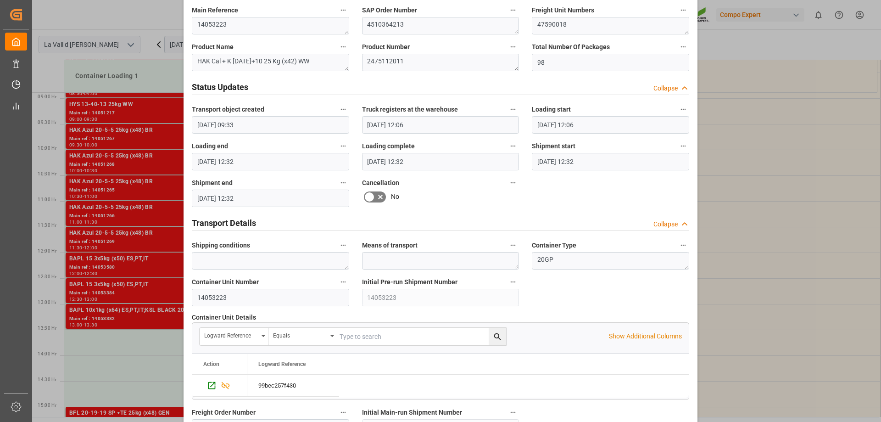
scroll to position [851, 0]
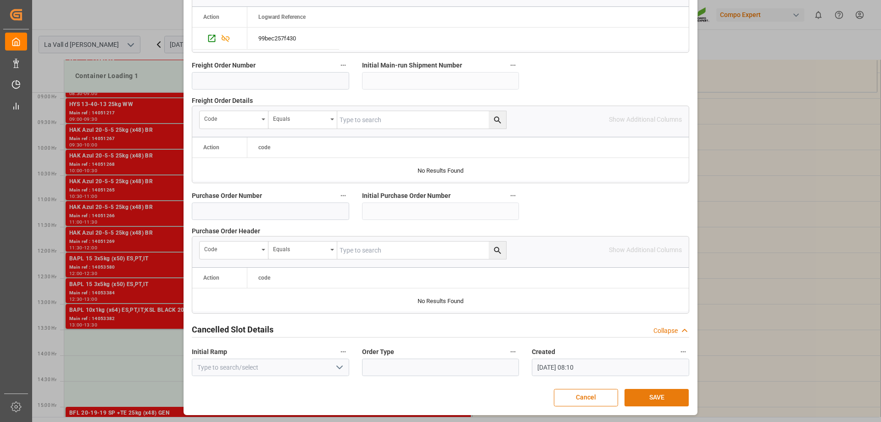
type input "10752"
click at [651, 389] on button "SAVE" at bounding box center [656, 397] width 64 height 17
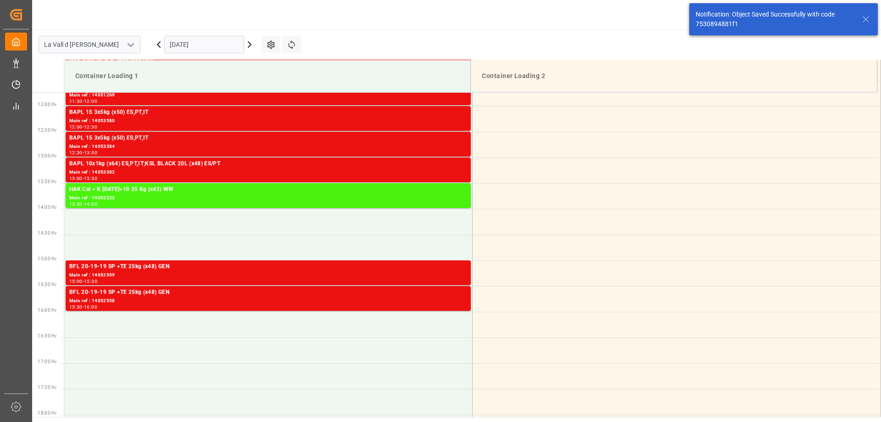
scroll to position [611, 0]
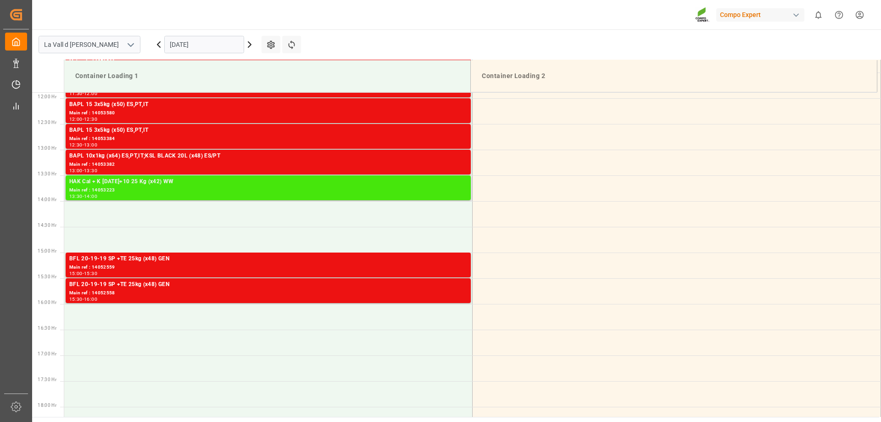
click at [226, 187] on div "Main ref : 14053223" at bounding box center [268, 190] width 398 height 8
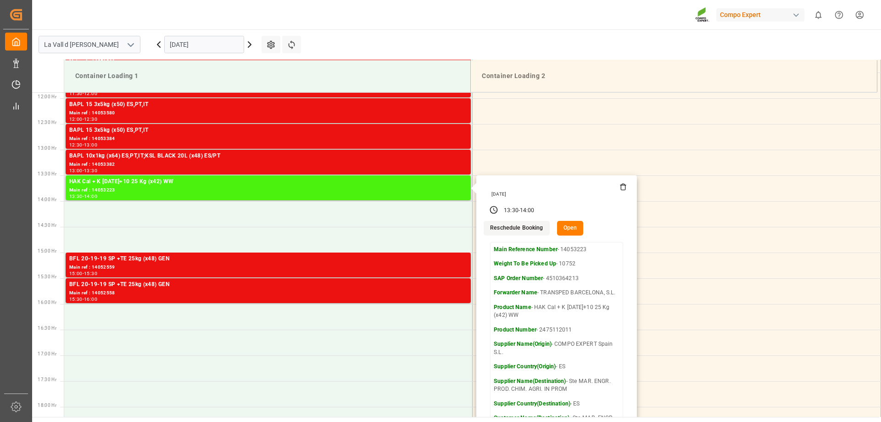
click at [623, 187] on icon at bounding box center [623, 187] width 4 height 5
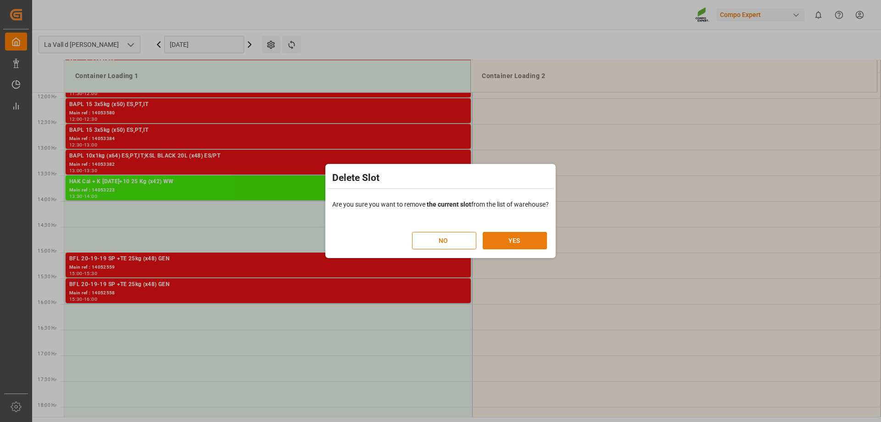
click at [529, 240] on button "YES" at bounding box center [515, 240] width 64 height 17
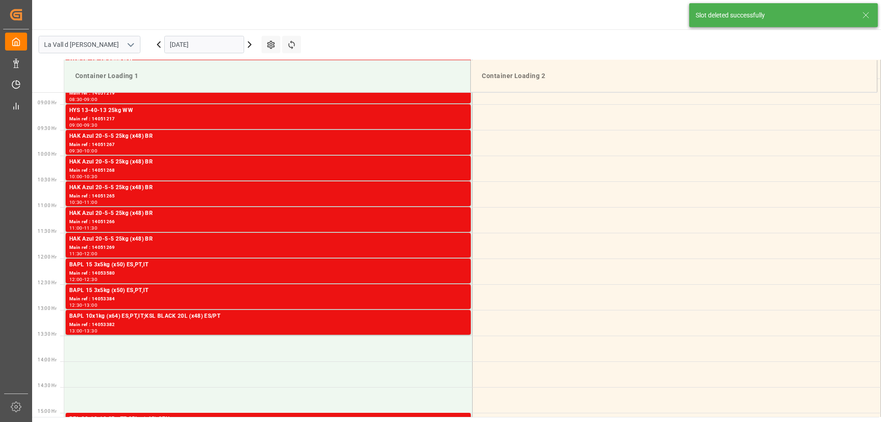
scroll to position [597, 0]
